Goal: Information Seeking & Learning: Learn about a topic

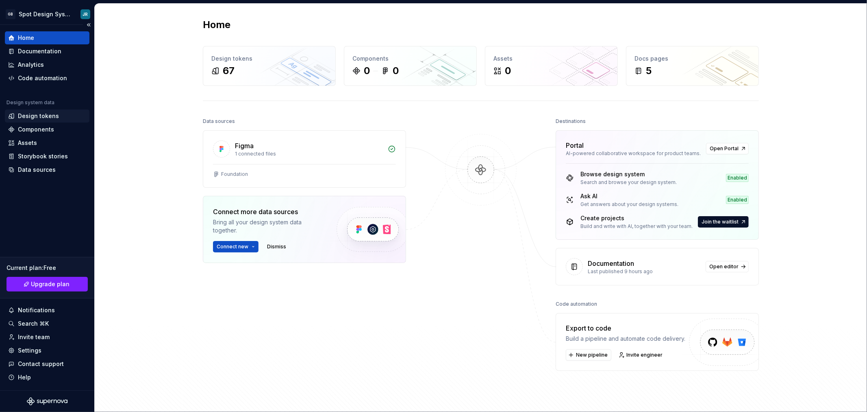
click at [44, 113] on div "Design tokens" at bounding box center [38, 116] width 41 height 8
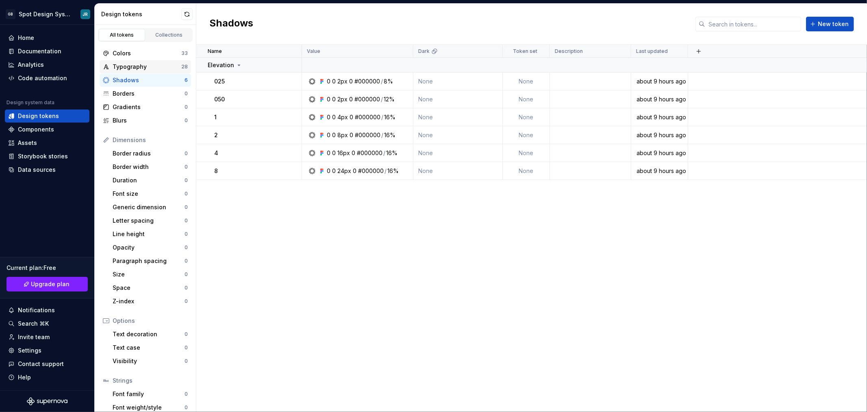
click at [144, 68] on div "Typography" at bounding box center [147, 67] width 69 height 8
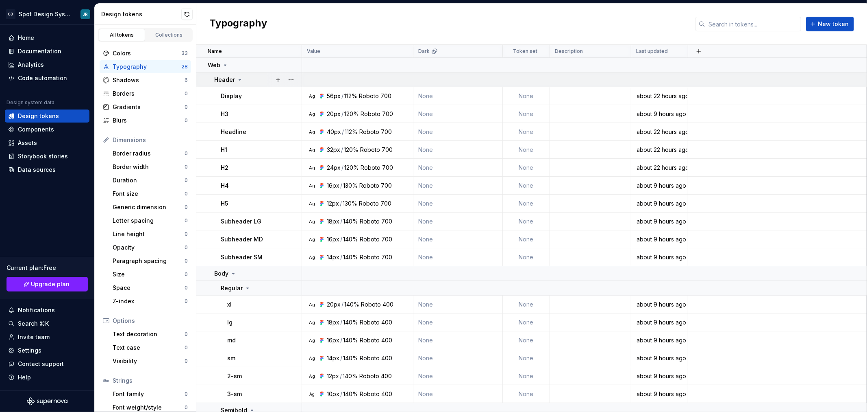
click at [239, 79] on icon at bounding box center [240, 79] width 2 height 1
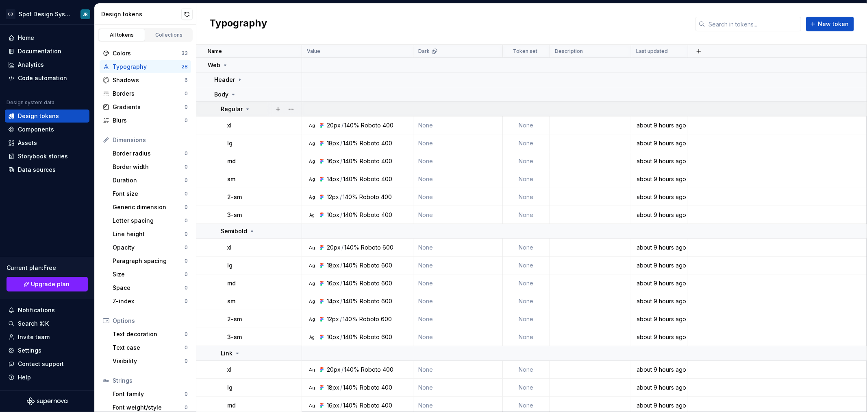
click at [248, 109] on icon at bounding box center [247, 109] width 7 height 7
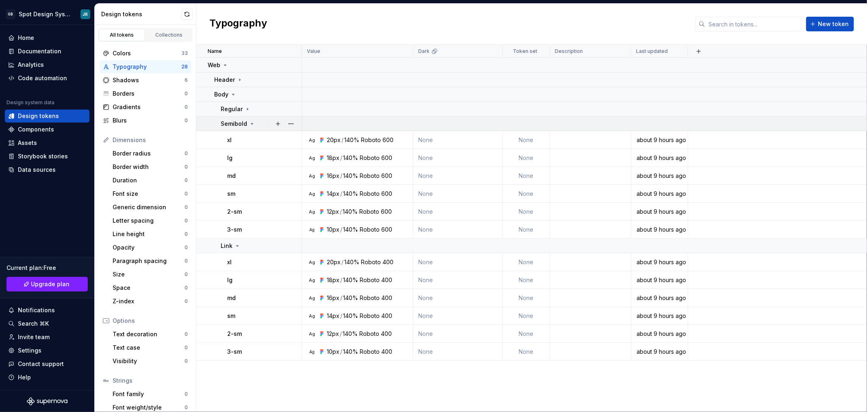
click at [250, 124] on icon at bounding box center [252, 123] width 7 height 7
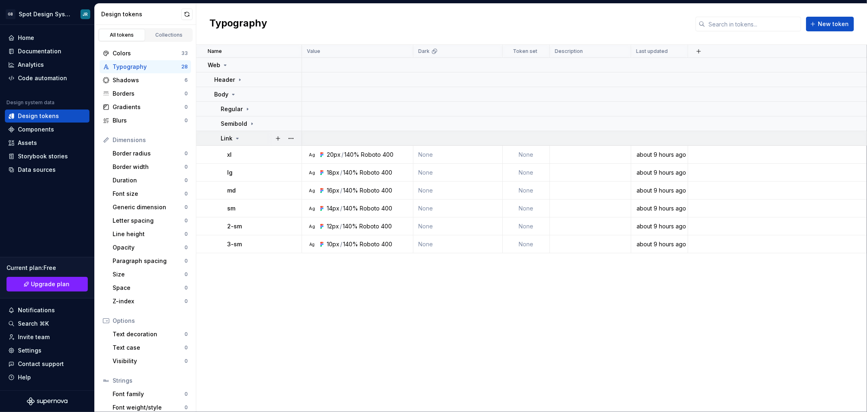
click at [236, 137] on icon at bounding box center [237, 138] width 7 height 7
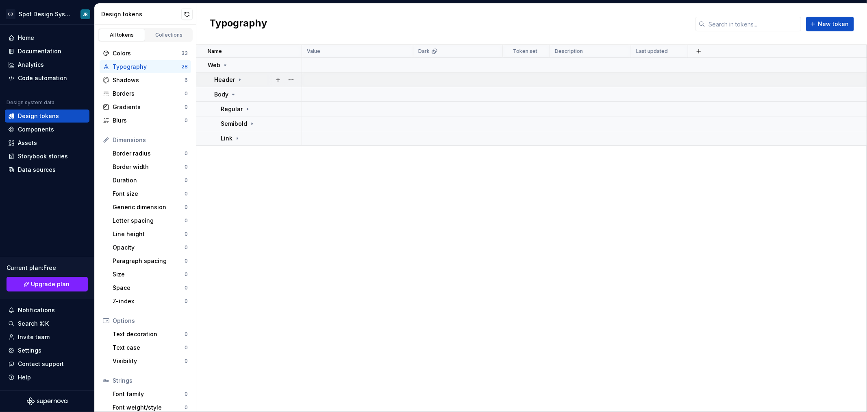
click at [240, 79] on icon at bounding box center [240, 79] width 7 height 7
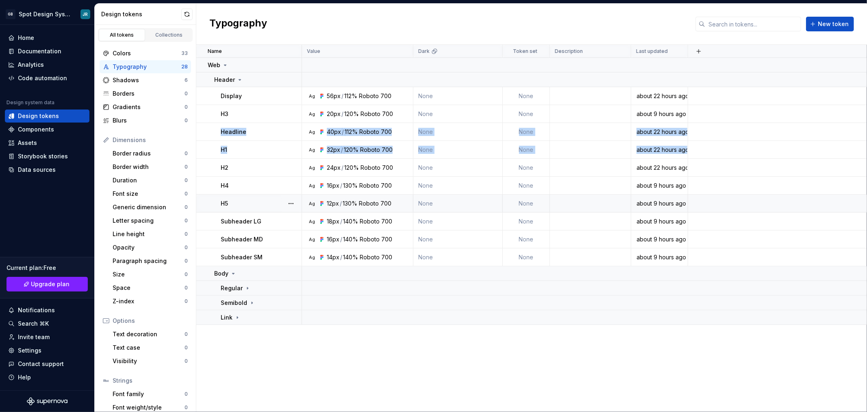
drag, startPoint x: 206, startPoint y: 127, endPoint x: 222, endPoint y: 196, distance: 71.0
click at [210, 175] on tbody "Web Header Display Ag 56px / 112% Roboto 700 None None about 22 hours ago H3 Ag…" at bounding box center [531, 191] width 671 height 267
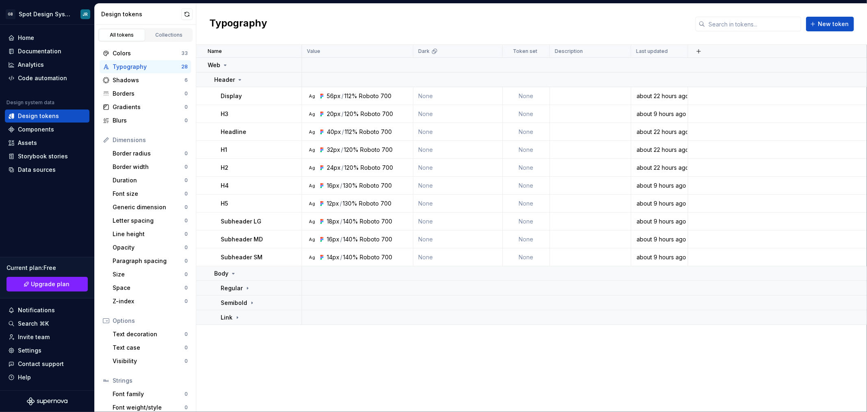
click at [330, 365] on div "Name Value Dark Token set Description Last updated Web Header Display Ag 56px /…" at bounding box center [531, 228] width 671 height 367
click at [246, 287] on icon at bounding box center [247, 288] width 7 height 7
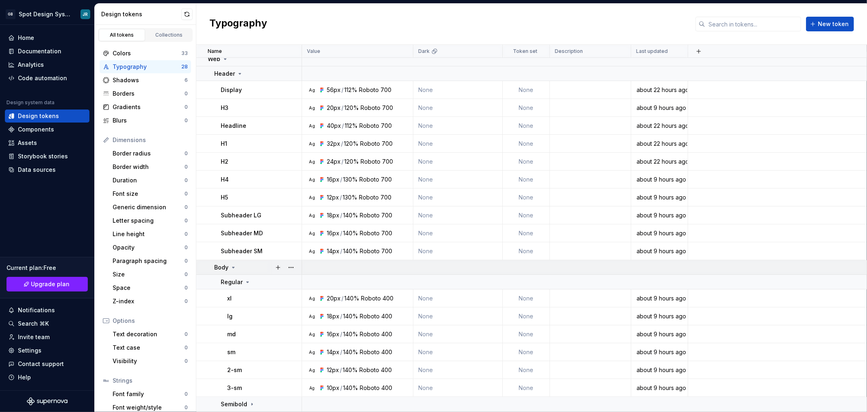
scroll to position [20, 0]
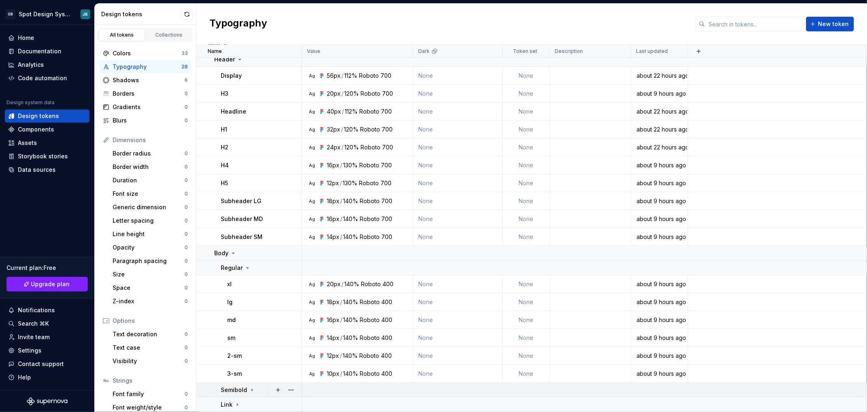
click at [250, 390] on icon at bounding box center [252, 389] width 7 height 7
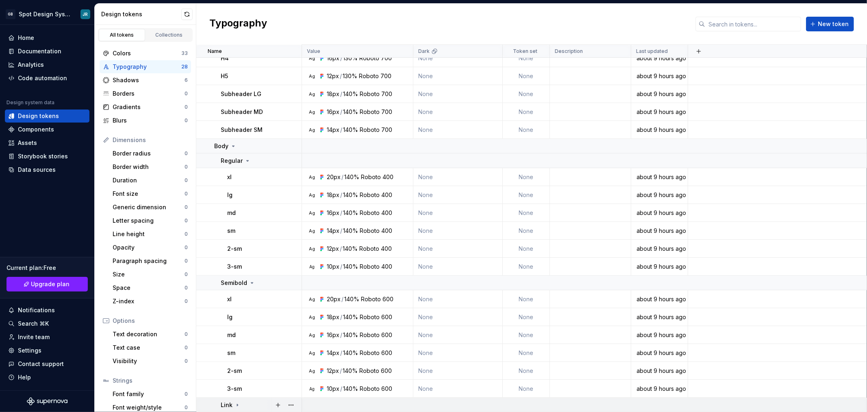
click at [237, 401] on icon at bounding box center [237, 404] width 7 height 7
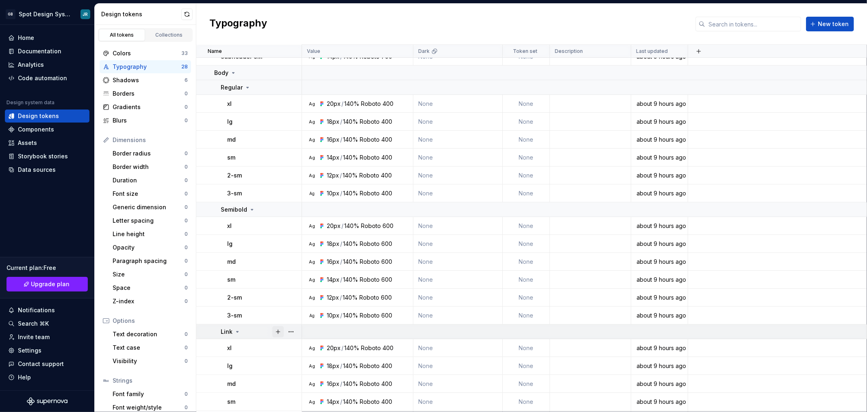
scroll to position [235, 0]
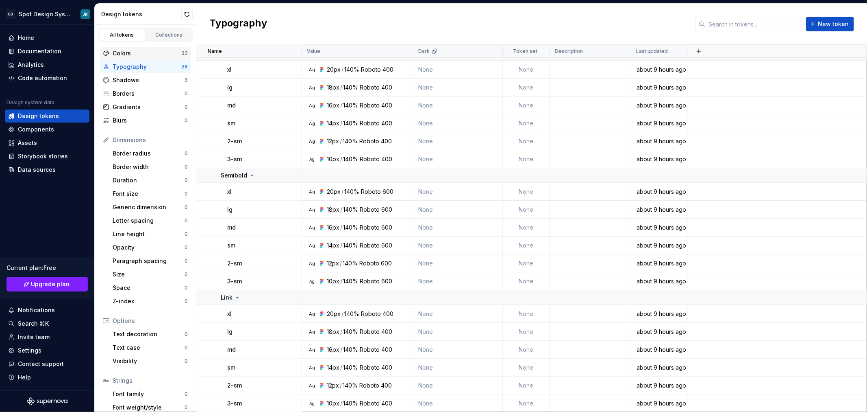
click at [136, 50] on div "Colors" at bounding box center [147, 53] width 69 height 8
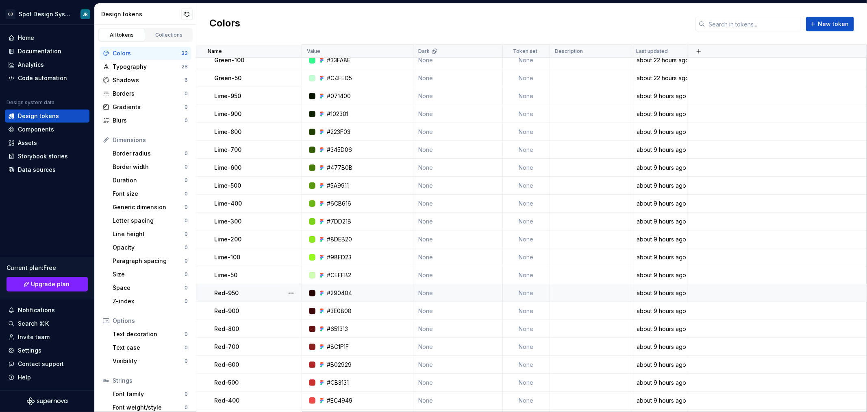
scroll to position [251, 0]
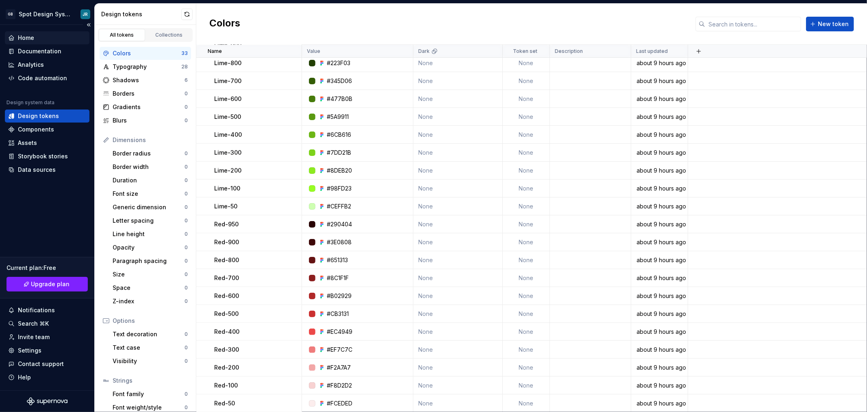
click at [31, 36] on div "Home" at bounding box center [26, 38] width 16 height 8
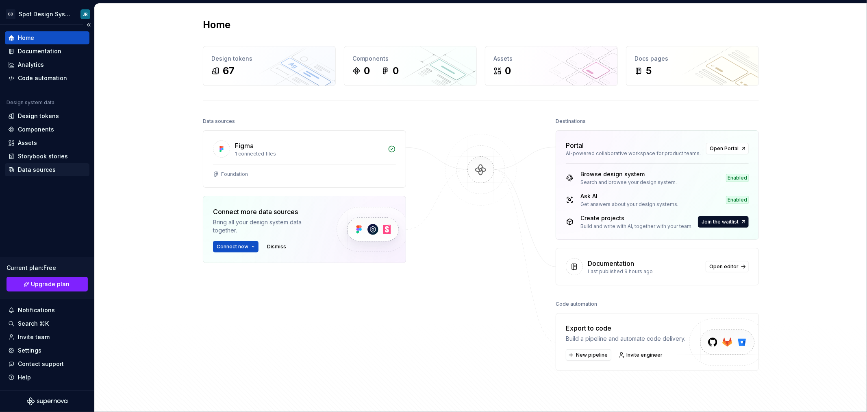
click at [30, 169] on div "Data sources" at bounding box center [37, 169] width 38 height 8
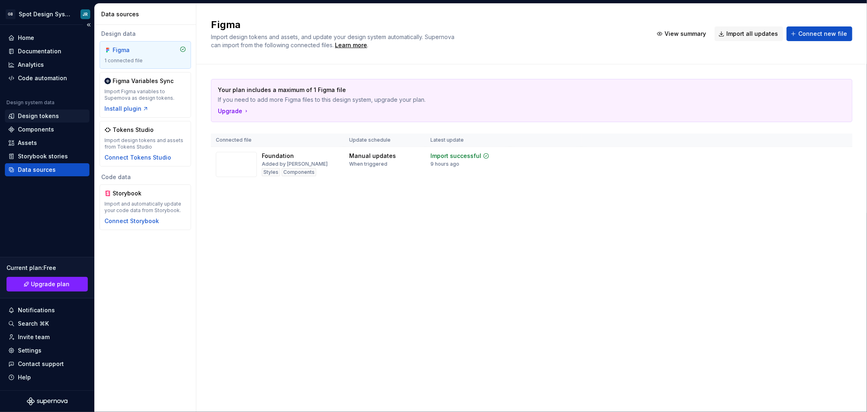
click at [33, 116] on div "Design tokens" at bounding box center [38, 116] width 41 height 8
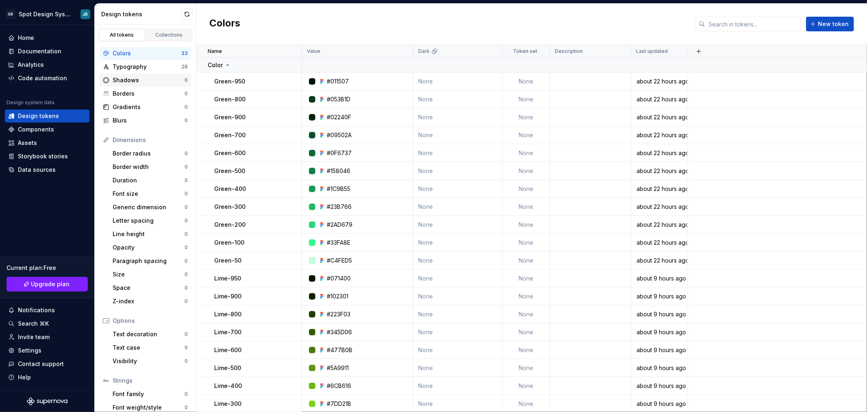
click at [133, 77] on div "Shadows" at bounding box center [149, 80] width 72 height 8
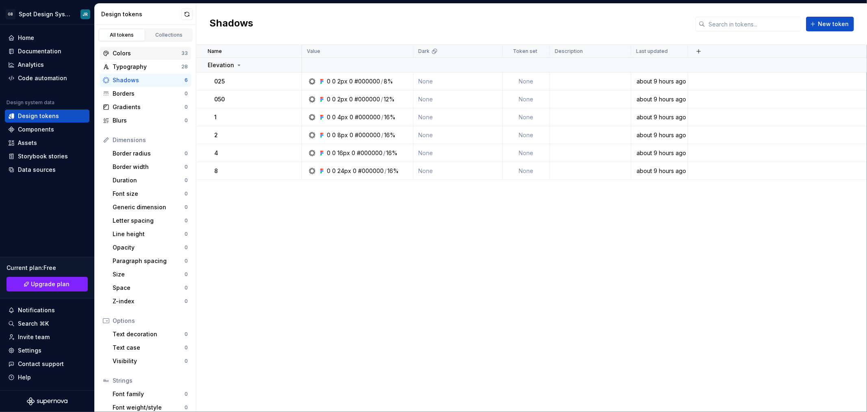
click at [126, 51] on div "Colors" at bounding box center [147, 53] width 69 height 8
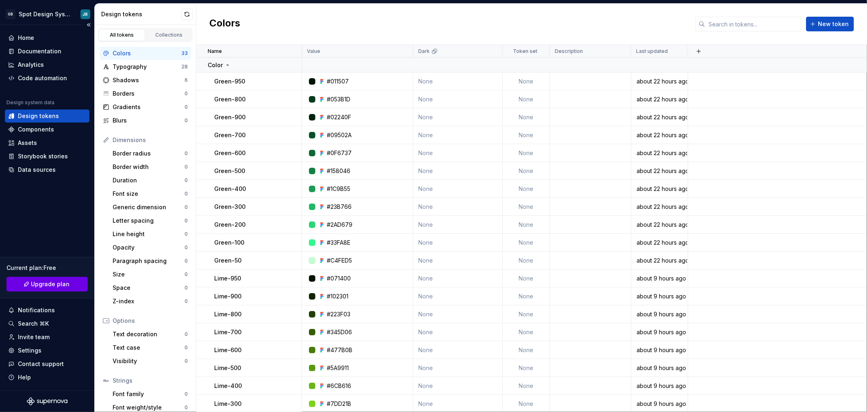
click at [53, 282] on span "Upgrade plan" at bounding box center [50, 284] width 39 height 8
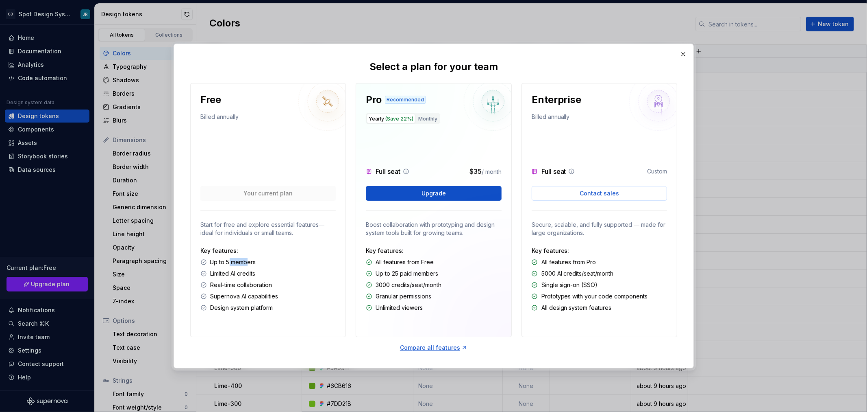
drag, startPoint x: 229, startPoint y: 261, endPoint x: 249, endPoint y: 262, distance: 19.9
click at [249, 262] on p "Up to 5 members" at bounding box center [233, 262] width 46 height 8
drag, startPoint x: 375, startPoint y: 273, endPoint x: 446, endPoint y: 274, distance: 70.4
click at [446, 274] on div "Up to 25 paid members" at bounding box center [433, 273] width 135 height 8
drag, startPoint x: 410, startPoint y: 285, endPoint x: 438, endPoint y: 285, distance: 27.7
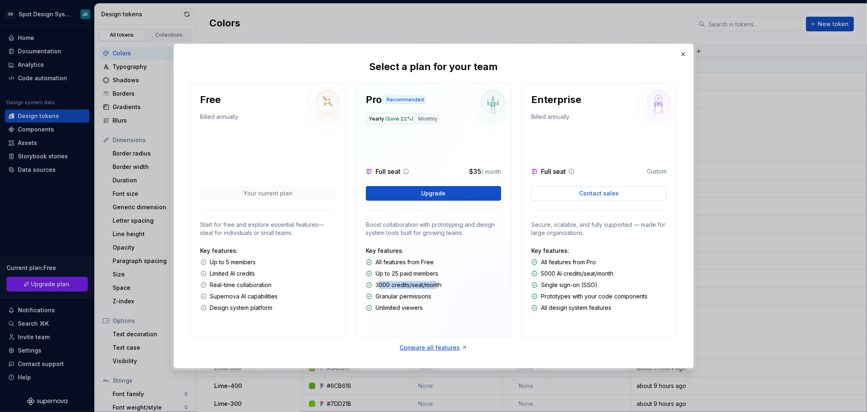
click at [437, 285] on p "3000 credits/seat/month" at bounding box center [409, 285] width 66 height 8
click at [418, 285] on p "3000 credits/seat/month" at bounding box center [409, 285] width 66 height 8
drag, startPoint x: 422, startPoint y: 297, endPoint x: 377, endPoint y: 294, distance: 44.8
click at [377, 294] on div "Granular permissions" at bounding box center [433, 296] width 135 height 8
drag, startPoint x: 423, startPoint y: 305, endPoint x: 377, endPoint y: 305, distance: 46.8
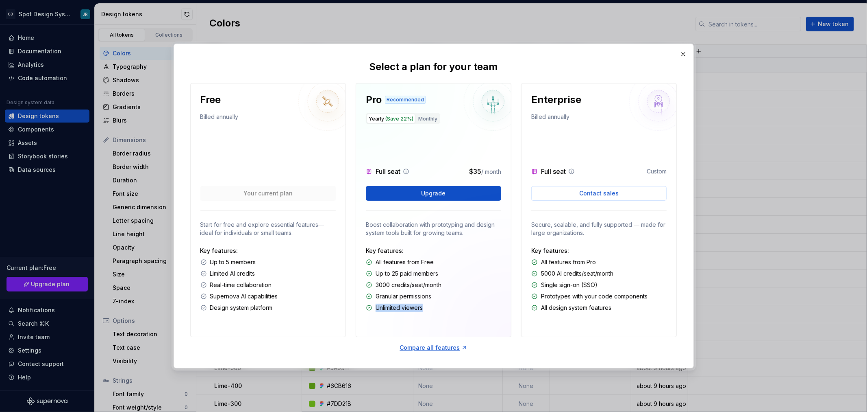
click at [377, 305] on div "Unlimited viewers" at bounding box center [433, 307] width 135 height 8
click at [473, 172] on span "$35" at bounding box center [475, 171] width 12 height 8
click at [405, 270] on p "Up to 25 paid members" at bounding box center [407, 273] width 63 height 8
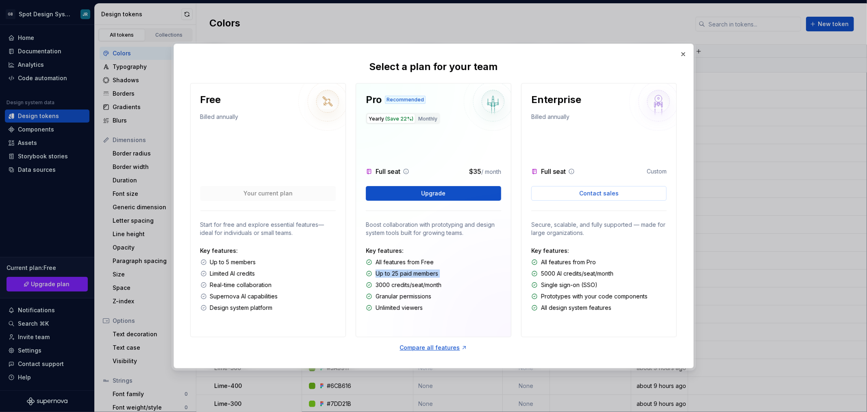
click at [405, 270] on p "Up to 25 paid members" at bounding box center [407, 273] width 63 height 8
click at [682, 54] on button "button" at bounding box center [683, 53] width 11 height 11
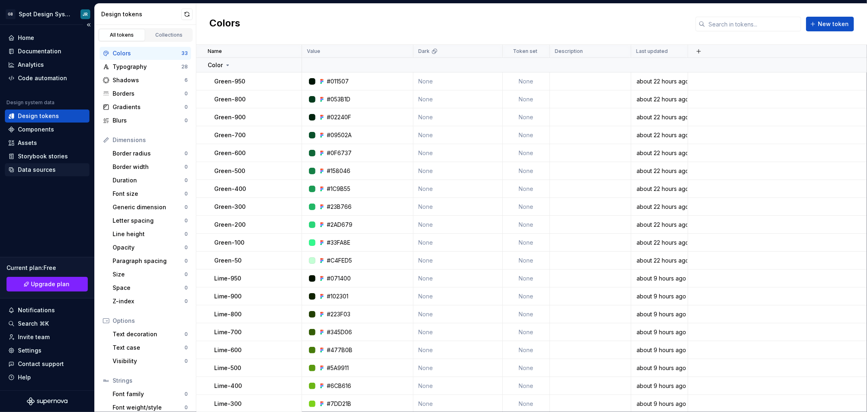
click at [41, 167] on div "Data sources" at bounding box center [37, 169] width 38 height 8
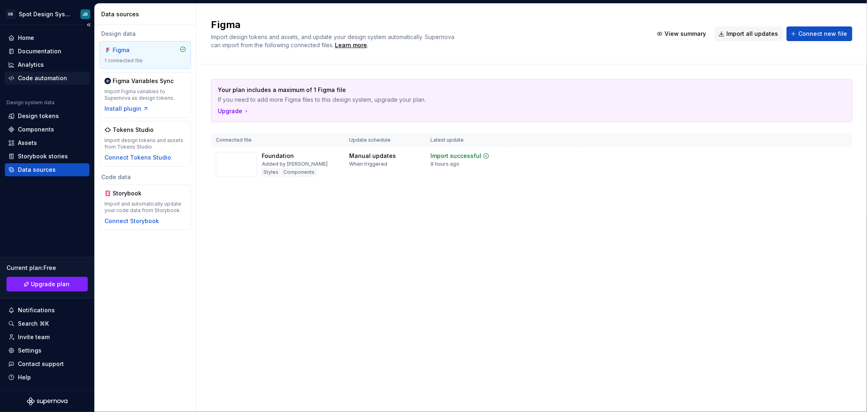
click at [54, 81] on div "Code automation" at bounding box center [42, 78] width 49 height 8
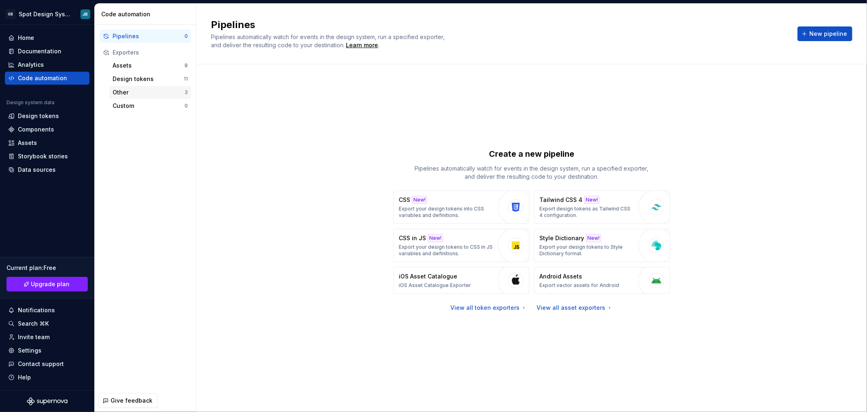
click at [127, 89] on div "Other" at bounding box center [149, 92] width 72 height 8
